Goal: Task Accomplishment & Management: Manage account settings

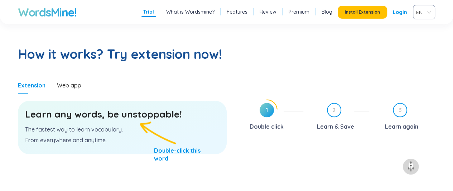
scroll to position [355, 0]
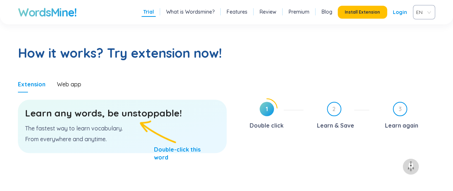
click at [104, 118] on h3 "Learn any words, be unstoppable!" at bounding box center [122, 113] width 194 height 13
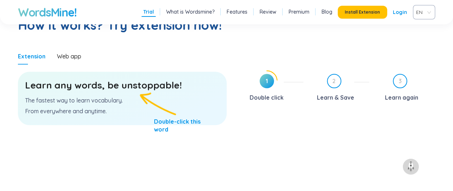
scroll to position [383, 0]
click at [268, 81] on span "1" at bounding box center [266, 80] width 14 height 14
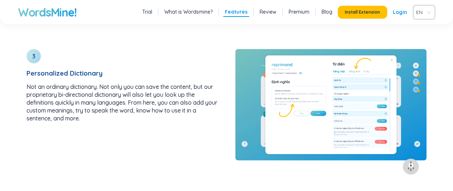
scroll to position [1302, 0]
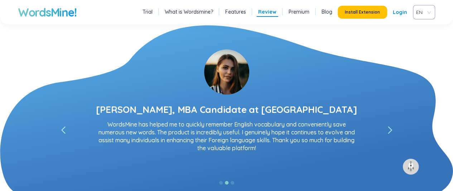
click at [331, 13] on link "Blog" at bounding box center [326, 11] width 11 height 7
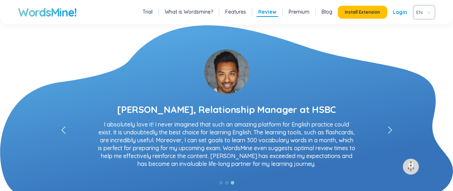
click at [404, 12] on link "Login" at bounding box center [399, 12] width 14 height 13
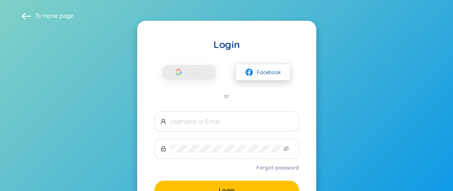
click at [280, 67] on button "Facebook" at bounding box center [263, 72] width 54 height 17
click at [258, 69] on span "Facebook" at bounding box center [269, 72] width 24 height 8
